Goal: Transaction & Acquisition: Purchase product/service

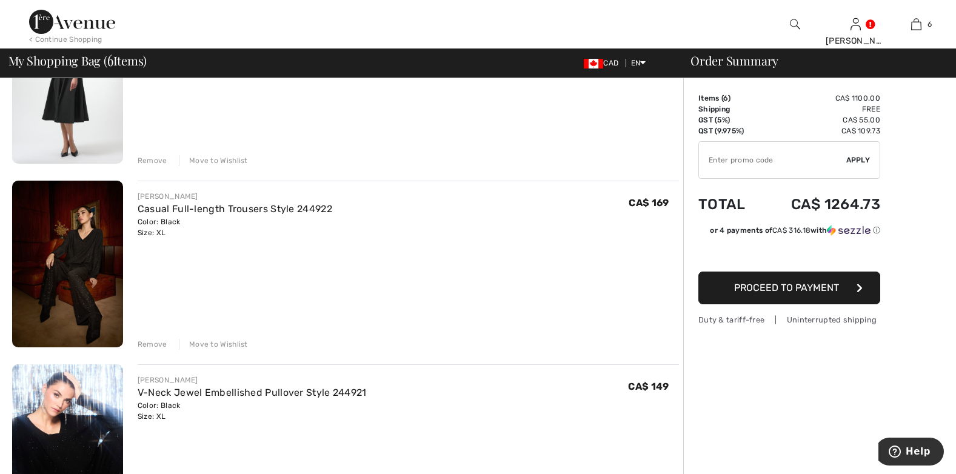
click at [99, 251] on img at bounding box center [67, 264] width 111 height 167
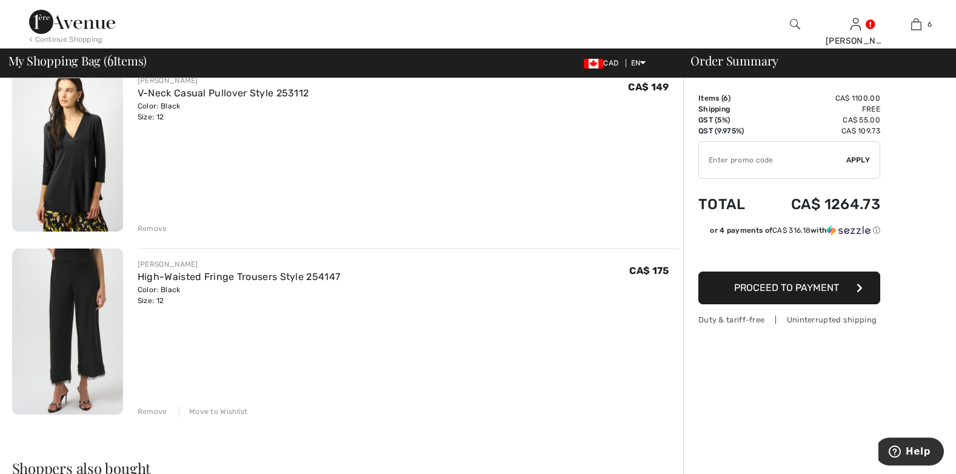
scroll to position [909, 0]
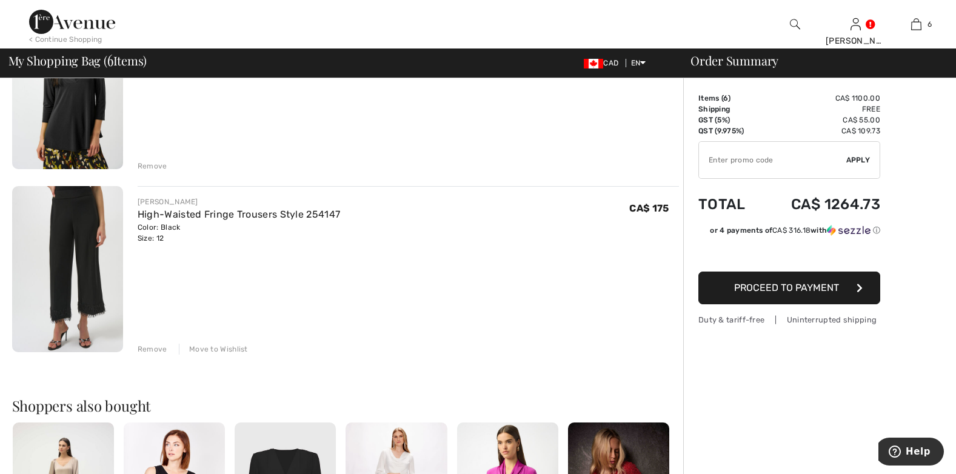
click at [67, 282] on img at bounding box center [67, 269] width 111 height 167
